Goal: Task Accomplishment & Management: Manage account settings

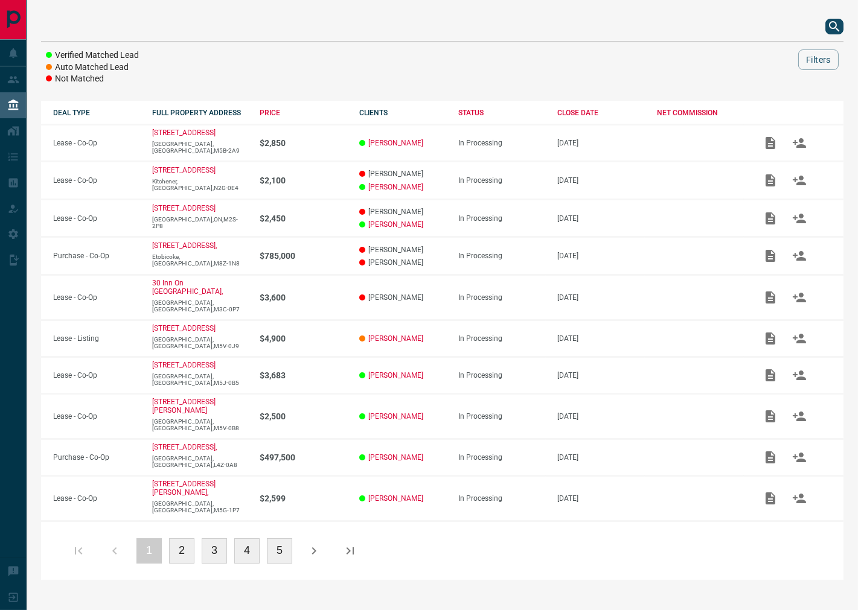
click at [831, 28] on icon "search button" at bounding box center [834, 26] width 10 height 10
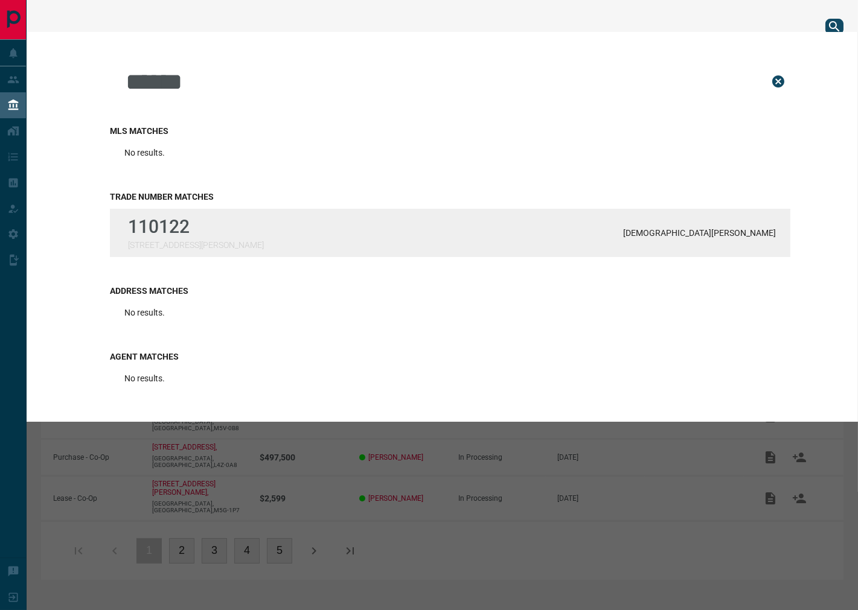
type input "******"
click at [302, 240] on div "110122 [STREET_ADDRESS][PERSON_NAME] Garcia" at bounding box center [450, 233] width 680 height 48
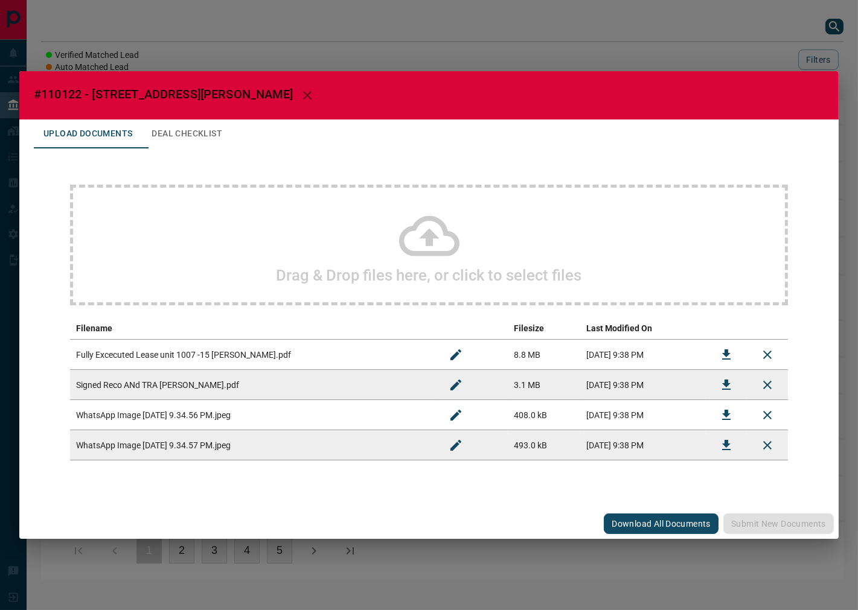
click at [208, 136] on button "Deal Checklist" at bounding box center [187, 134] width 90 height 29
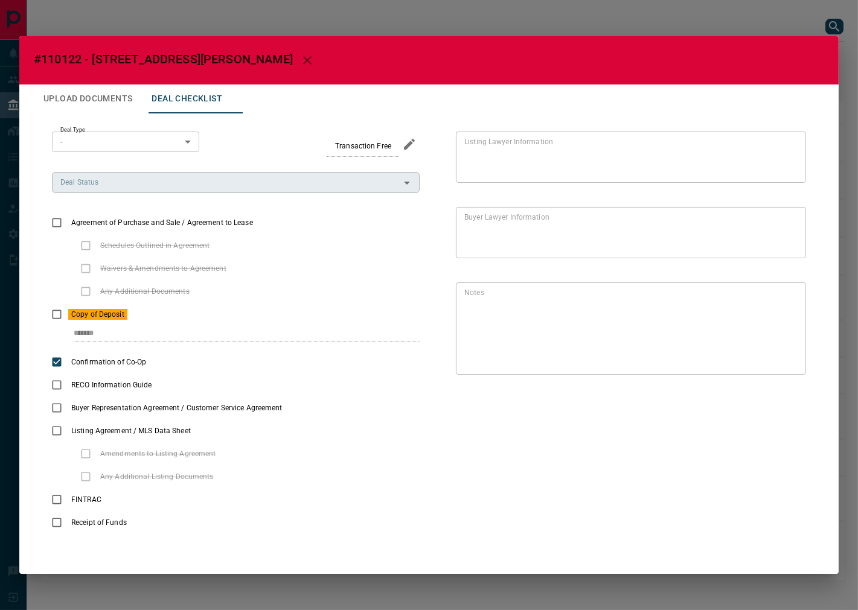
click at [113, 185] on input "Deal Status" at bounding box center [226, 182] width 341 height 13
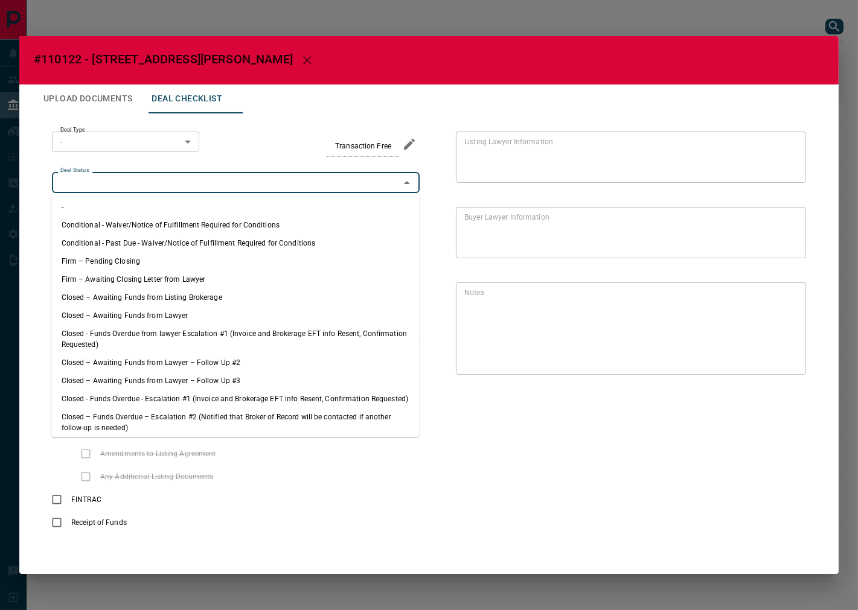
click at [128, 263] on li "Firm – Pending Closing" at bounding box center [236, 261] width 368 height 18
type input "**********"
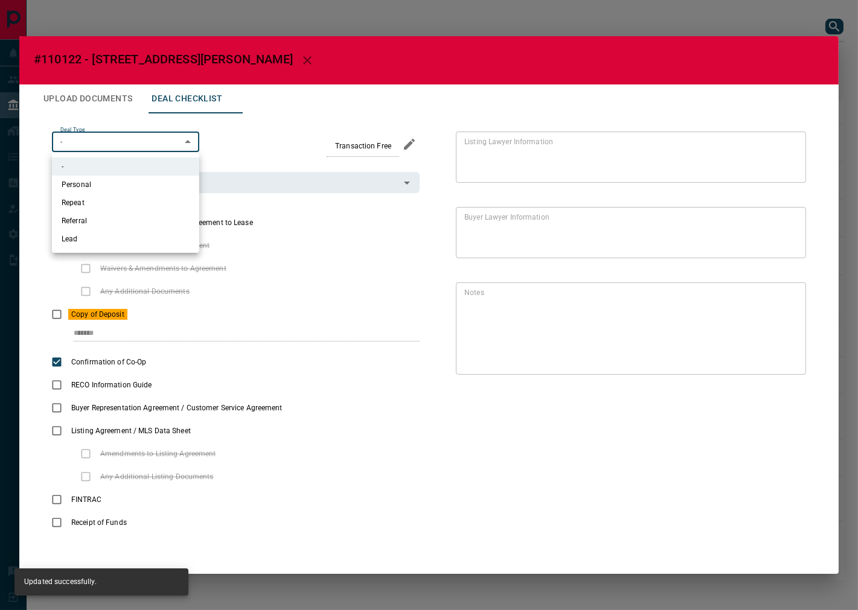
click at [176, 139] on body "Lead Transfers Leads Deals Listings Campaigns Quota Rules Agent Quotas Admin Mo…" at bounding box center [429, 296] width 858 height 592
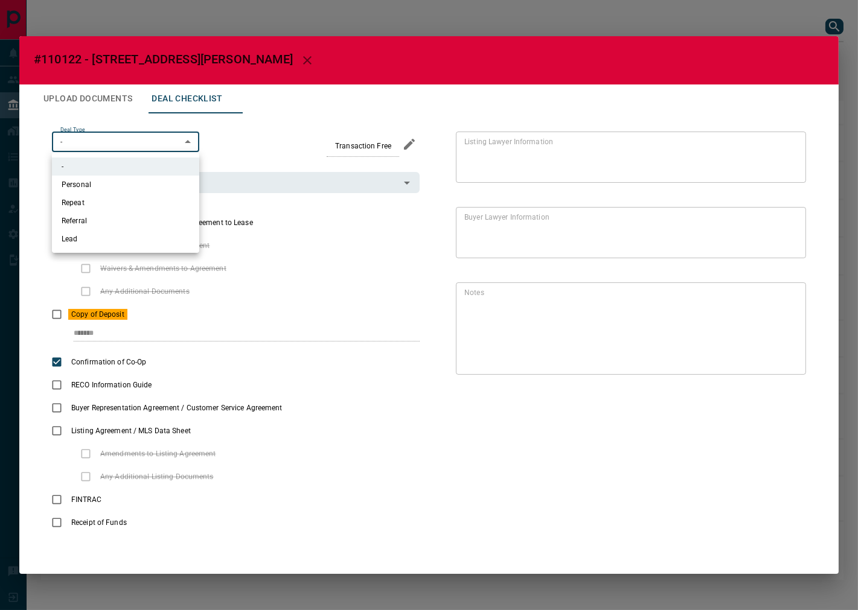
click at [107, 242] on li "Lead" at bounding box center [125, 239] width 147 height 18
type input "*"
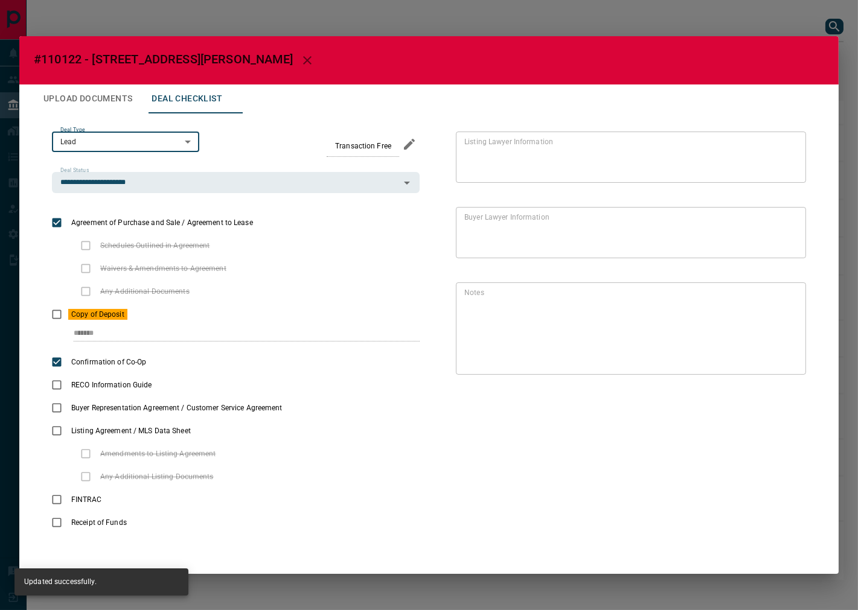
click at [103, 105] on button "Upload Documents" at bounding box center [88, 99] width 108 height 29
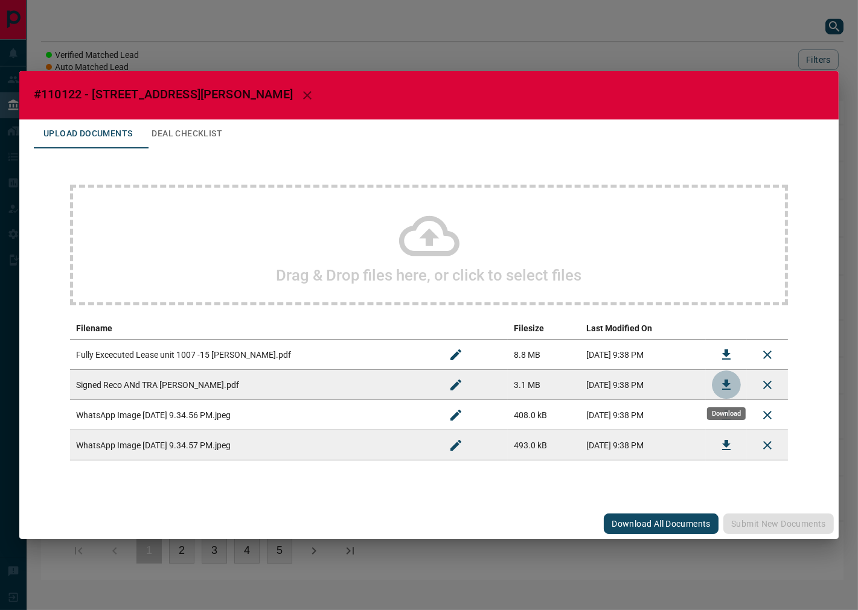
click at [728, 379] on icon "Download" at bounding box center [726, 385] width 14 height 14
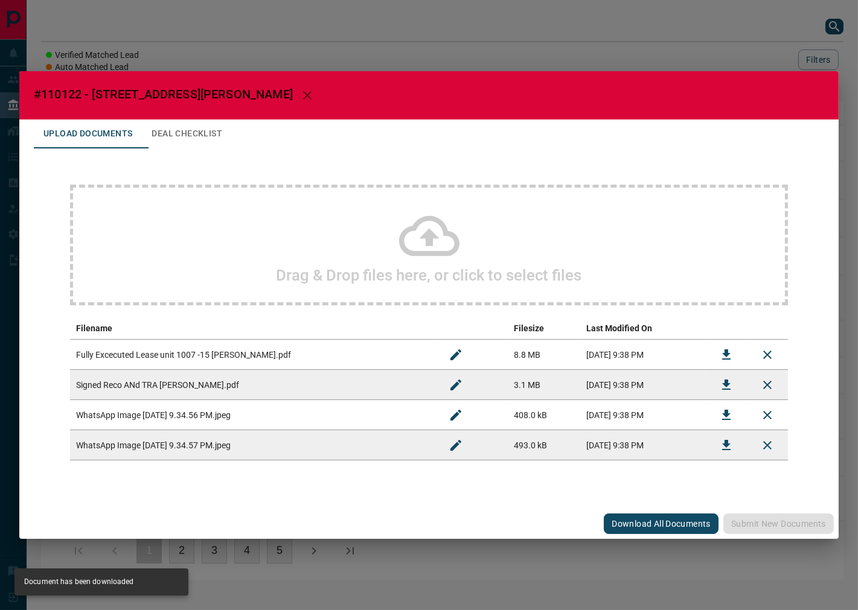
click at [195, 129] on button "Deal Checklist" at bounding box center [187, 134] width 90 height 29
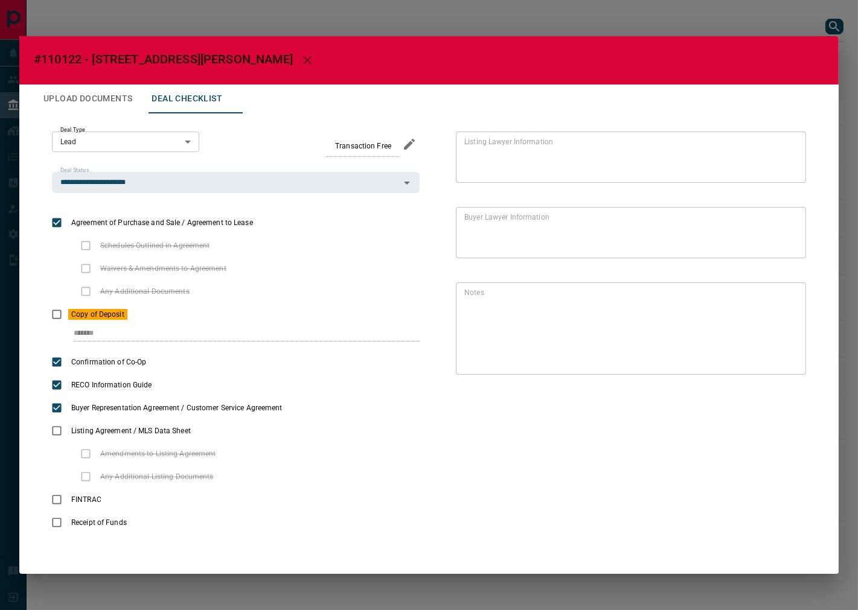
click at [93, 103] on button "Upload Documents" at bounding box center [88, 99] width 108 height 29
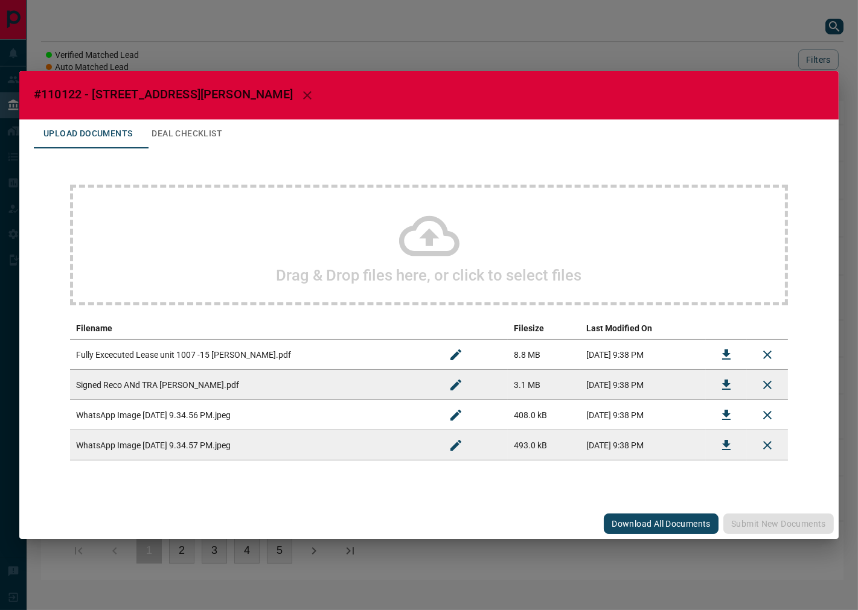
click at [195, 210] on div "Drag & Drop files here, or click to select files" at bounding box center [429, 245] width 718 height 121
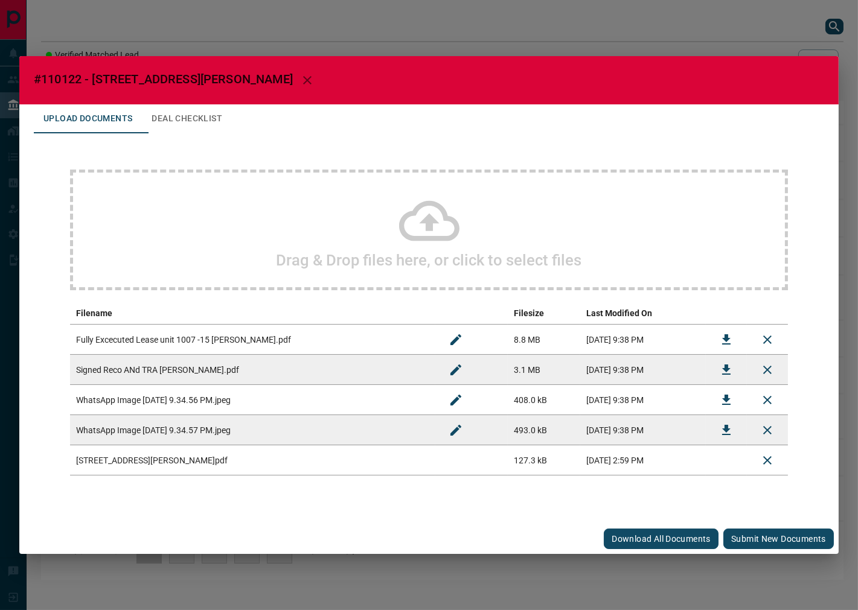
click at [755, 531] on button "Submit new documents" at bounding box center [778, 539] width 110 height 21
